Goal: Information Seeking & Learning: Learn about a topic

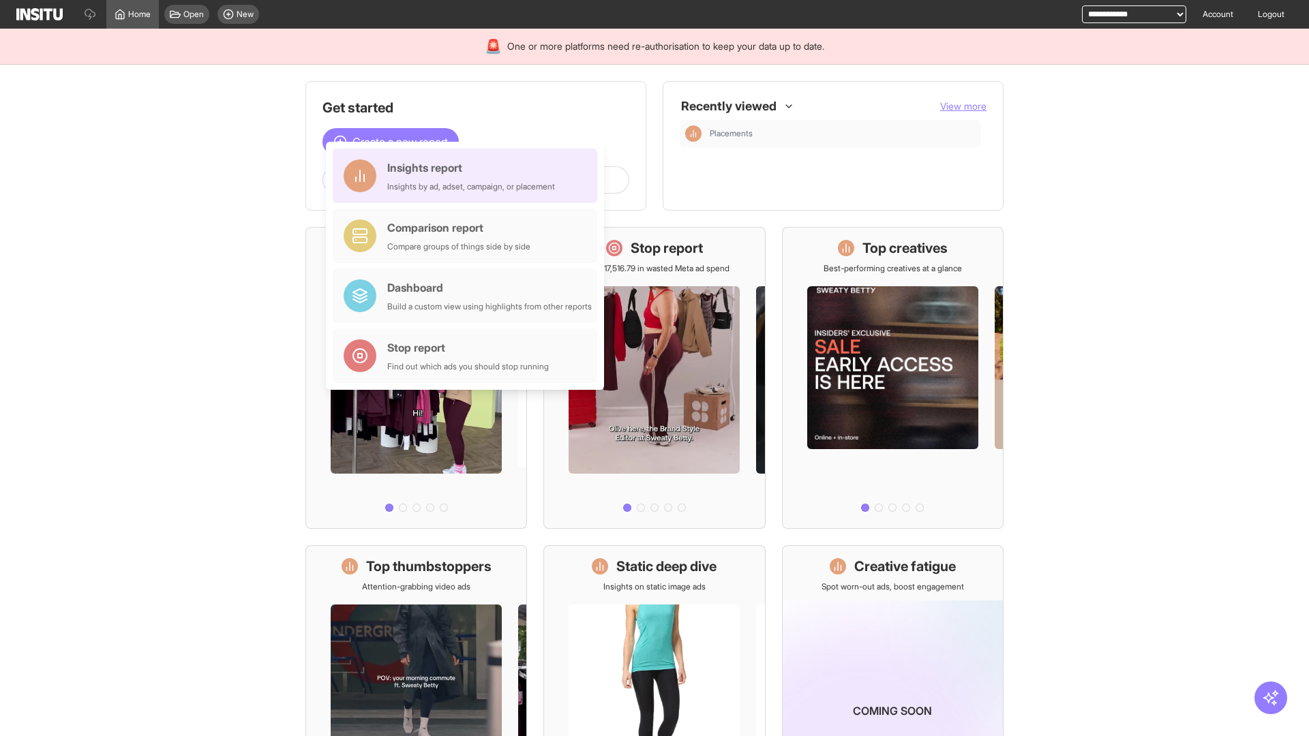
click at [468, 176] on div "Insights report Insights by ad, adset, campaign, or placement" at bounding box center [471, 176] width 168 height 33
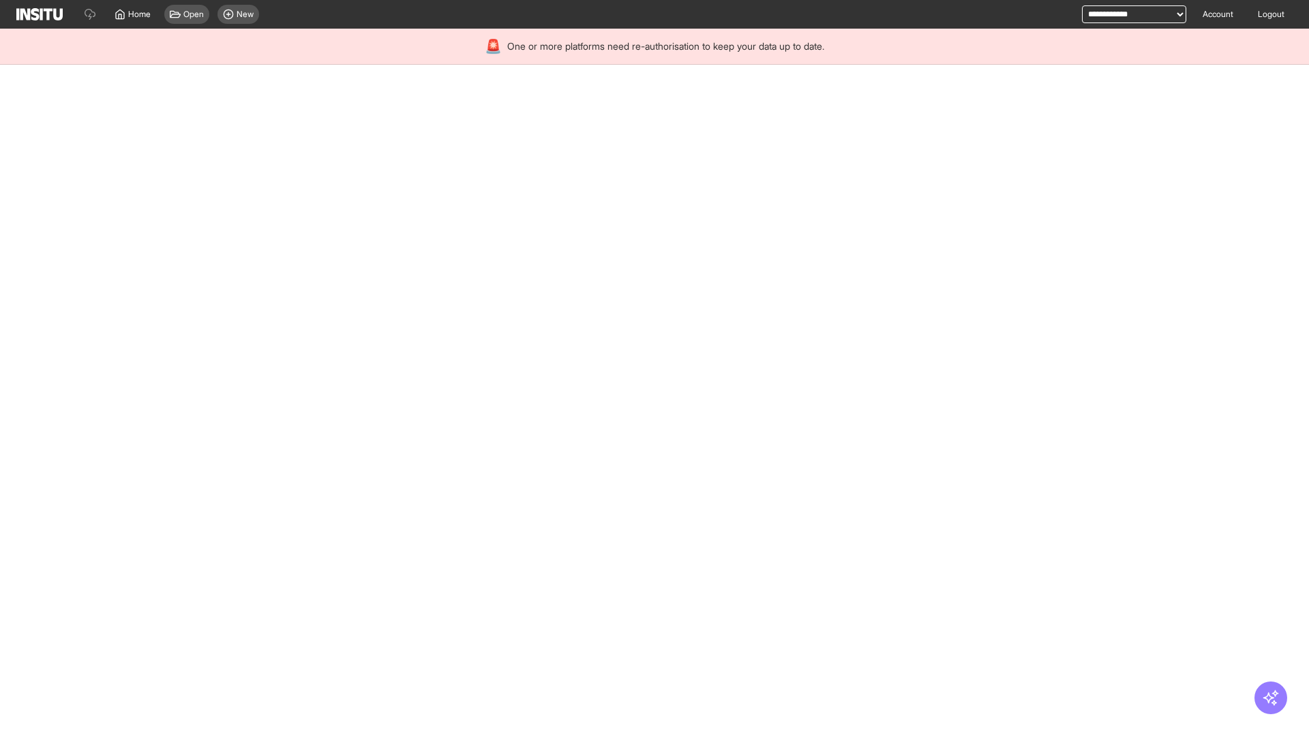
select select "**"
